Goal: Information Seeking & Learning: Learn about a topic

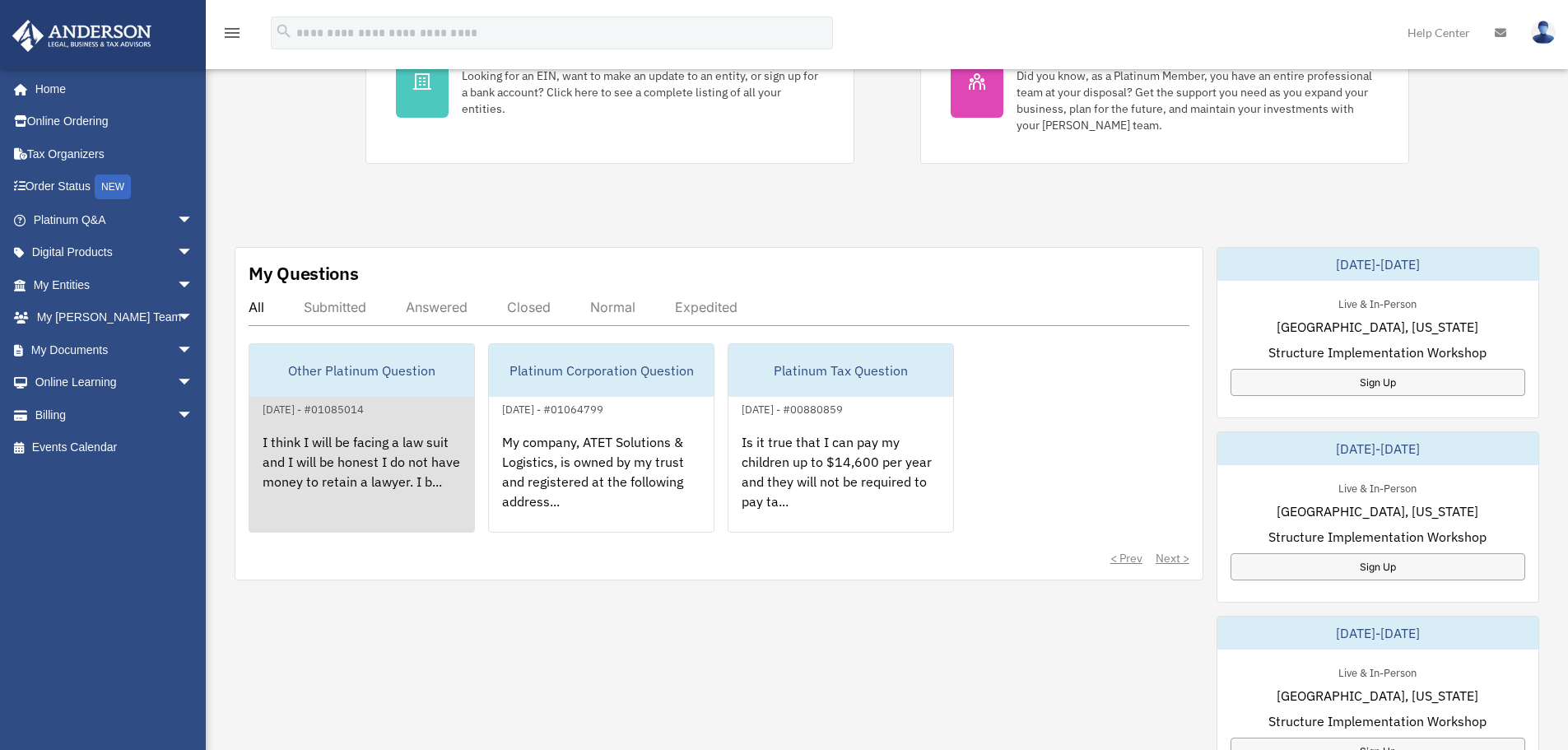
scroll to position [411, 0]
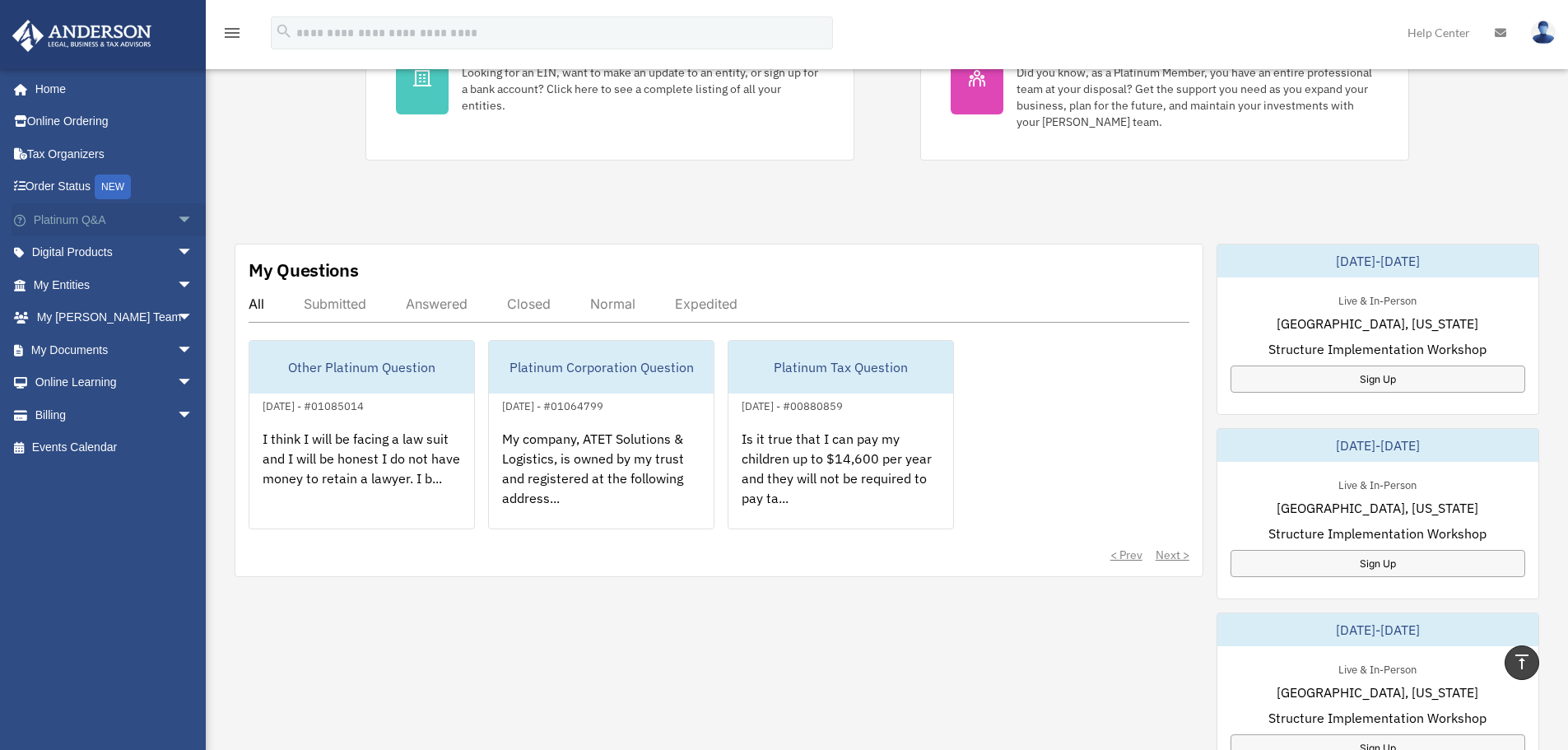
click at [113, 223] on link "Platinum Q&A arrow_drop_down" at bounding box center [114, 220] width 206 height 33
click at [177, 213] on span "arrow_drop_down" at bounding box center [193, 220] width 33 height 34
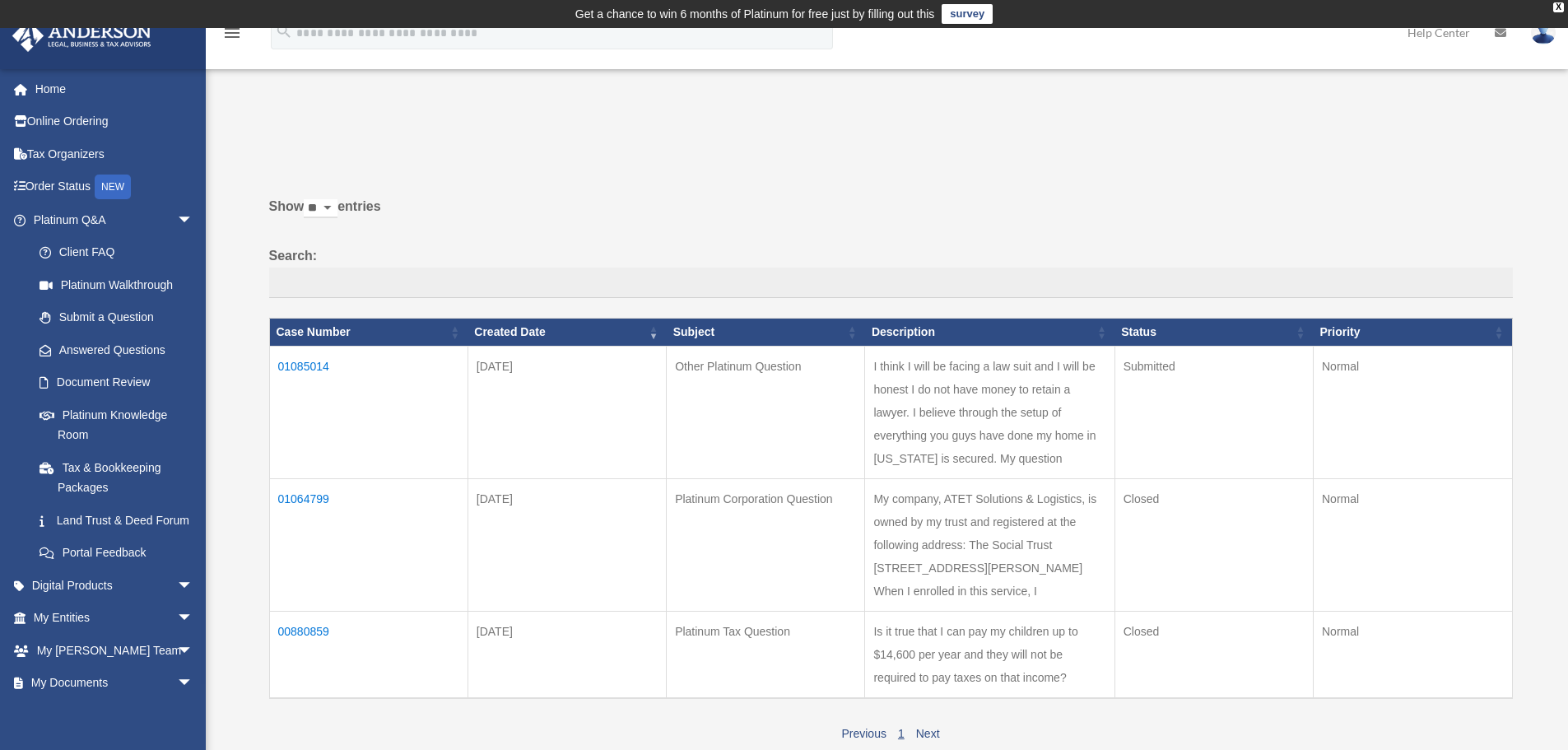
click at [1050, 396] on td "I think I will be facing a law suit and I will be honest I do not have money to…" at bounding box center [989, 412] width 249 height 133
click at [1150, 364] on td "Submitted" at bounding box center [1213, 412] width 198 height 133
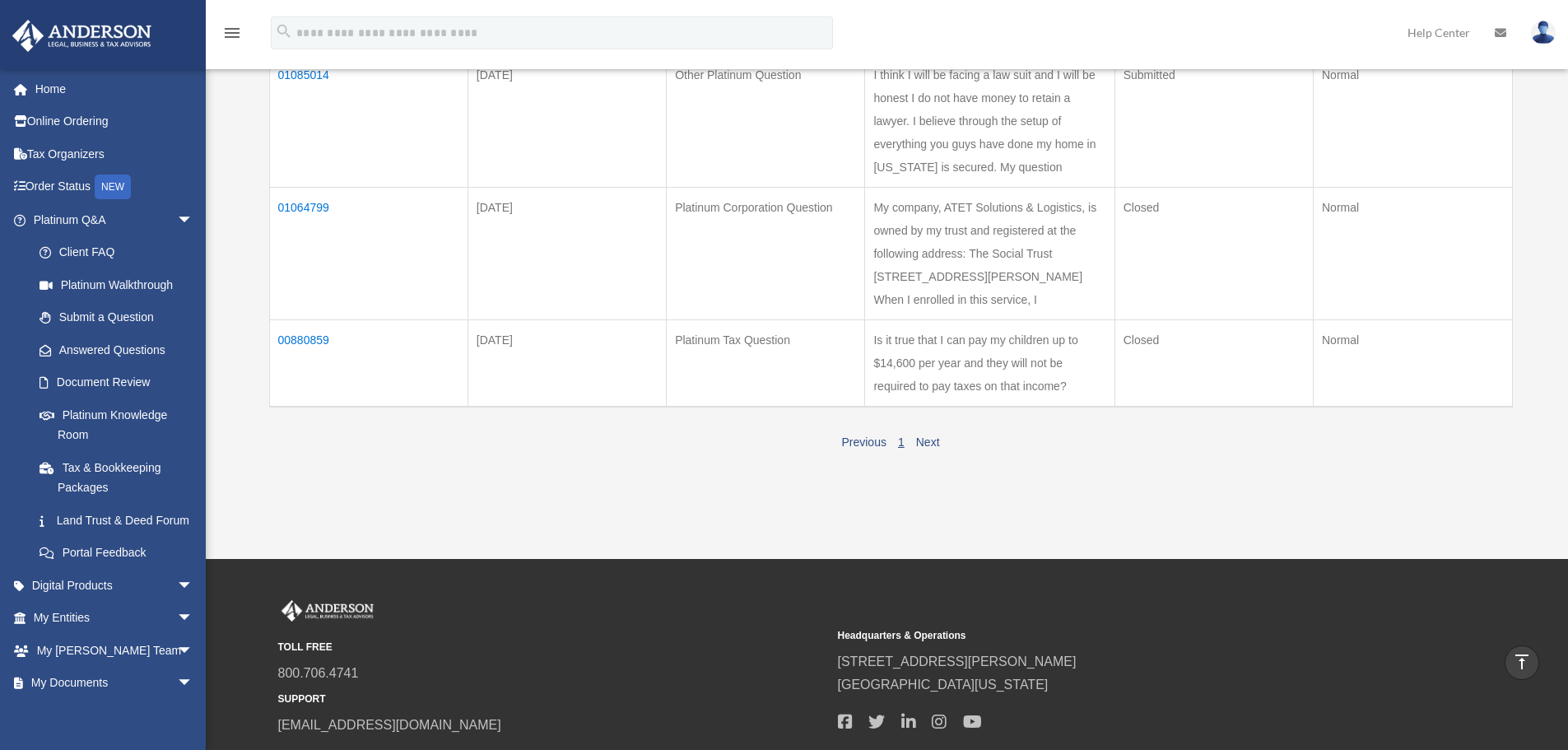
scroll to position [82, 0]
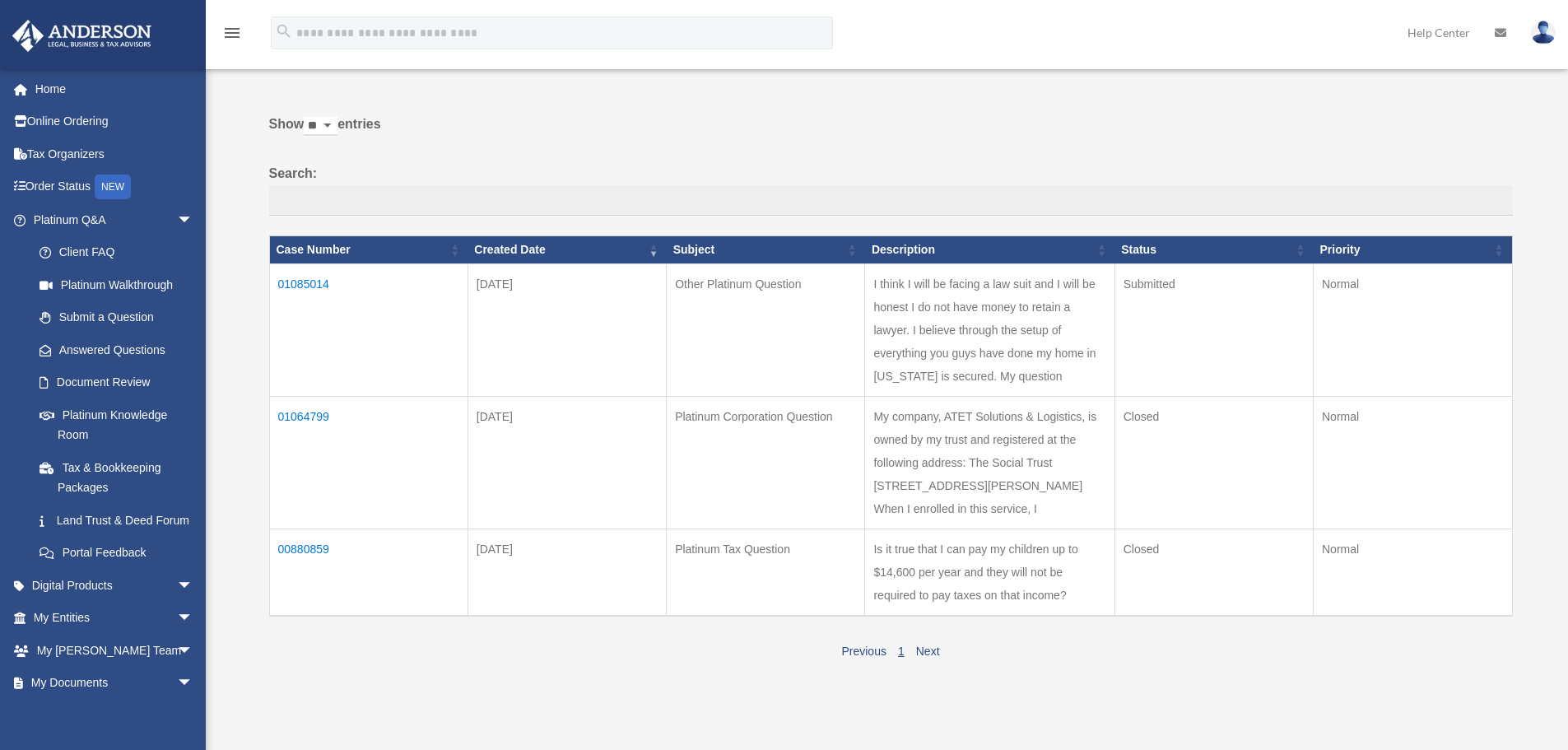
click at [801, 342] on td "Other Platinum Question" at bounding box center [765, 330] width 198 height 133
click at [751, 274] on td "Other Platinum Question" at bounding box center [765, 330] width 198 height 133
click at [310, 283] on td "01085014" at bounding box center [367, 330] width 198 height 133
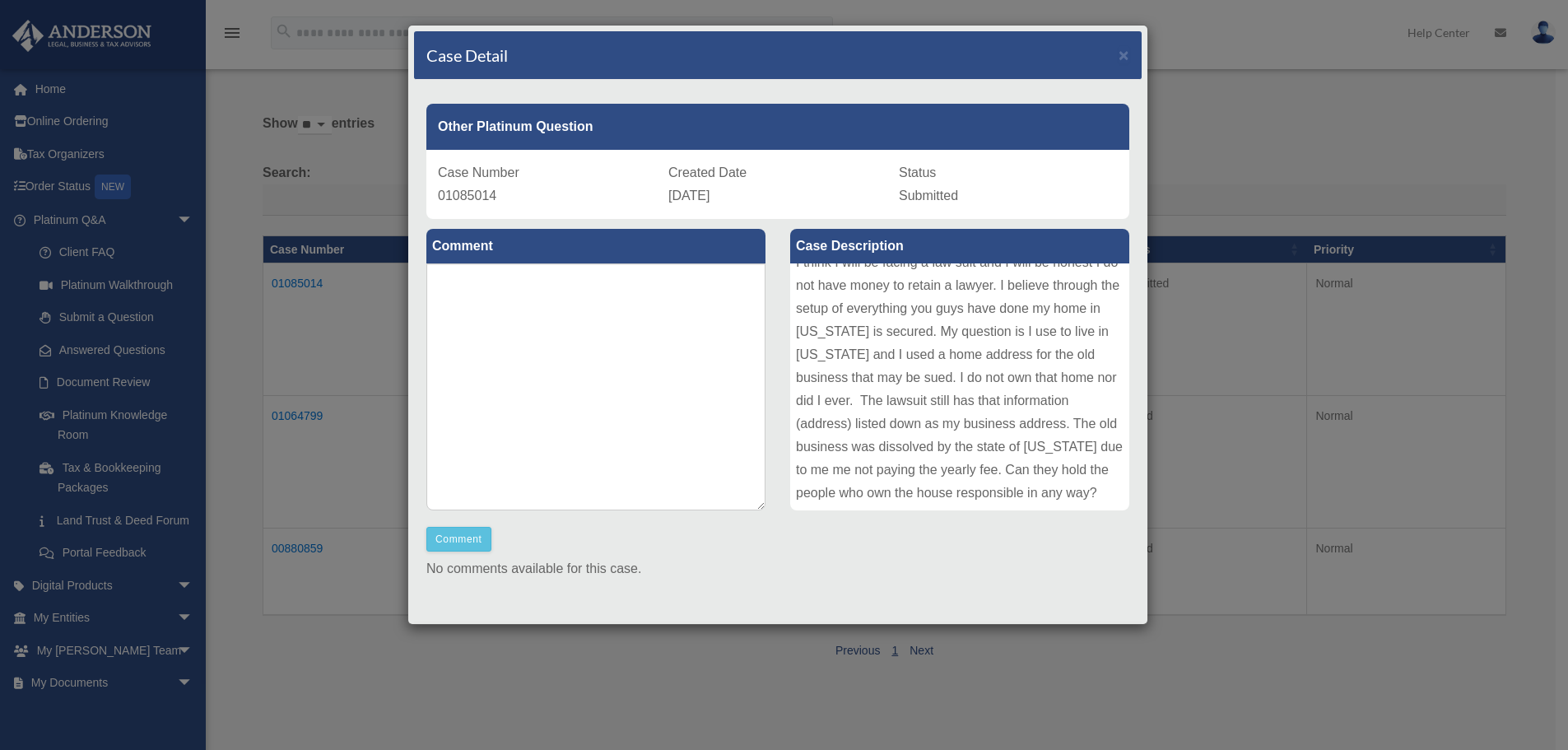
scroll to position [0, 0]
click at [1119, 50] on span "×" at bounding box center [1123, 54] width 11 height 19
